Goal: Task Accomplishment & Management: Manage account settings

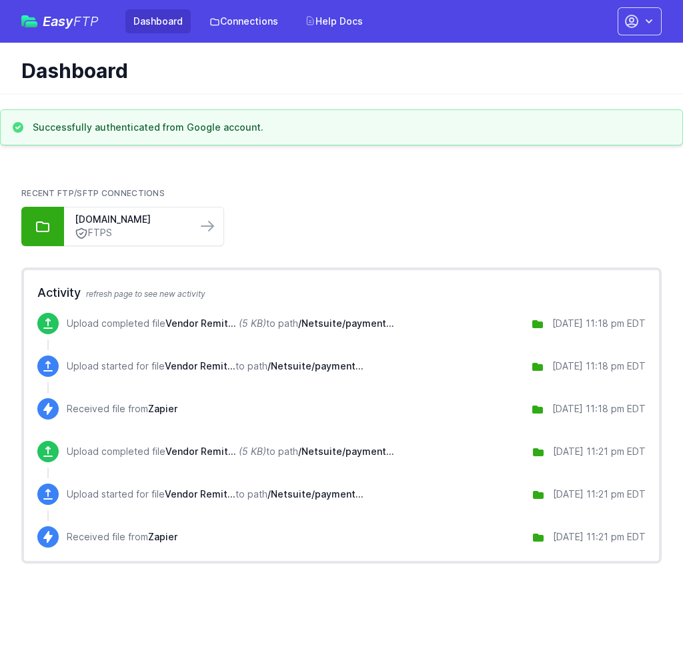
click at [437, 482] on div "Upload completed file Vendor Remit... (5 KB) to path /Netsuite/payment... 9/25/…" at bounding box center [341, 462] width 608 height 43
click at [654, 19] on icon "button" at bounding box center [648, 21] width 13 height 13
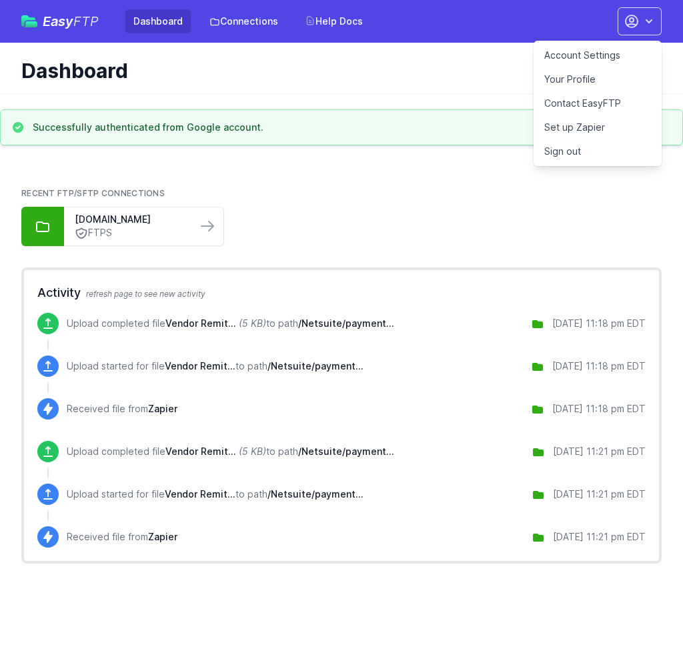
click at [565, 78] on link "Your Profile" at bounding box center [598, 79] width 128 height 24
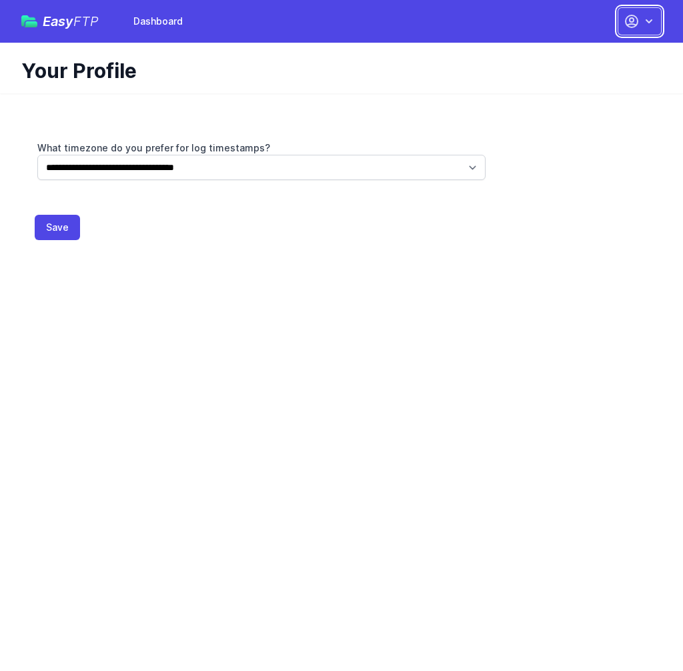
click at [626, 29] on icon "button" at bounding box center [632, 21] width 16 height 16
click at [616, 49] on link "Dashboard" at bounding box center [598, 55] width 128 height 24
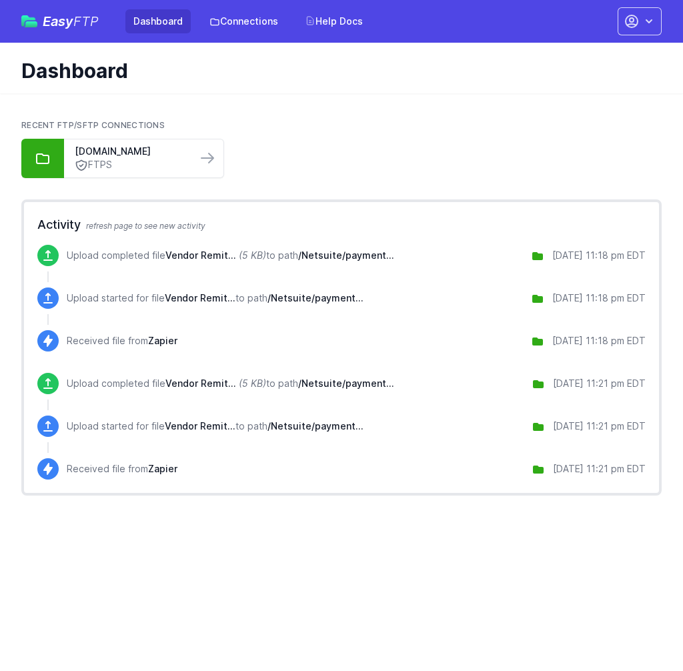
click at [664, 15] on div "Easy FTP Dashboard Connections Help Docs Account Settings Your Profile Contact …" at bounding box center [341, 21] width 683 height 43
click at [649, 21] on icon "button" at bounding box center [649, 21] width 7 height 4
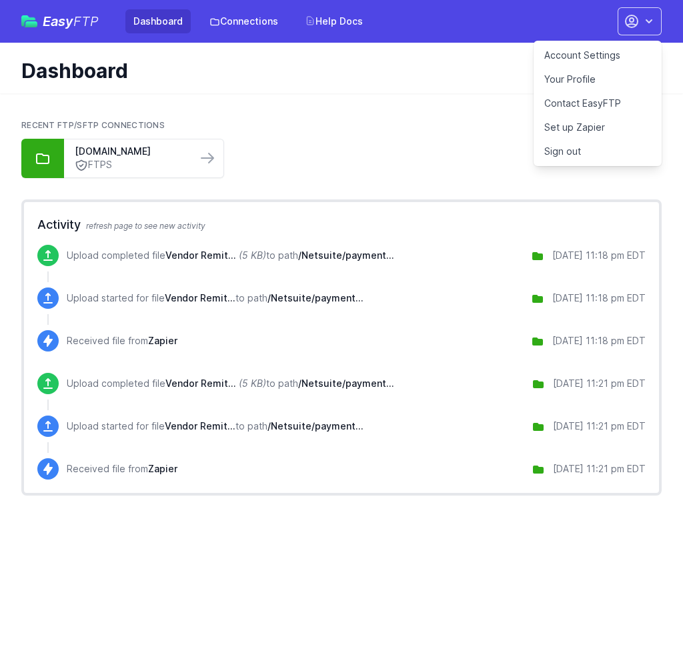
click at [576, 56] on link "Account Settings" at bounding box center [598, 55] width 128 height 24
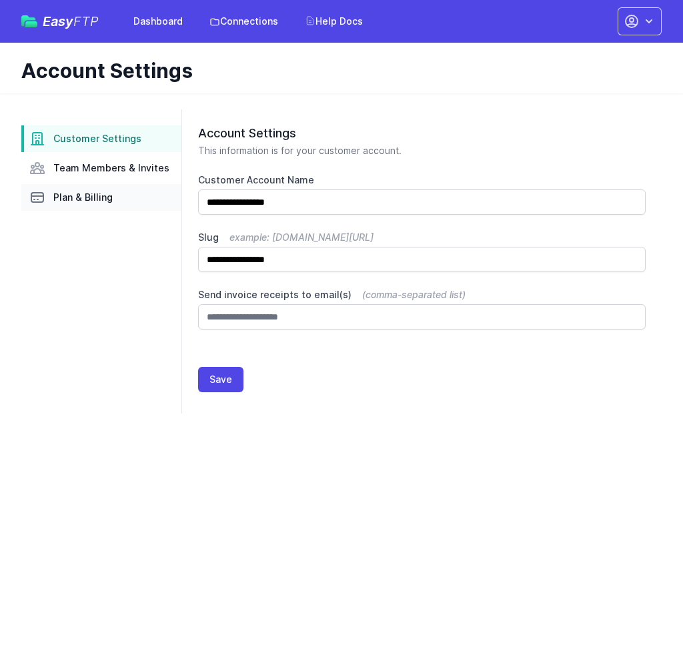
click at [77, 191] on span "Plan & Billing" at bounding box center [82, 197] width 59 height 13
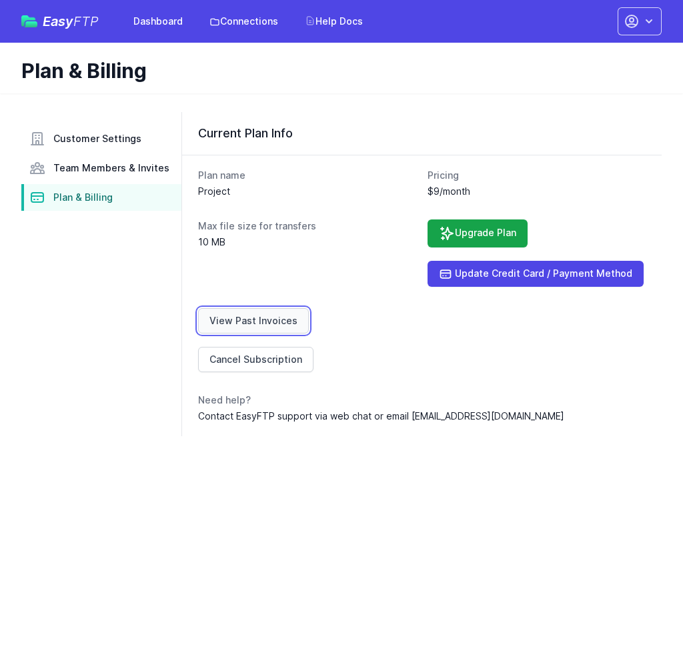
click at [254, 311] on link "View Past Invoices" at bounding box center [253, 320] width 111 height 25
